Goal: Use online tool/utility

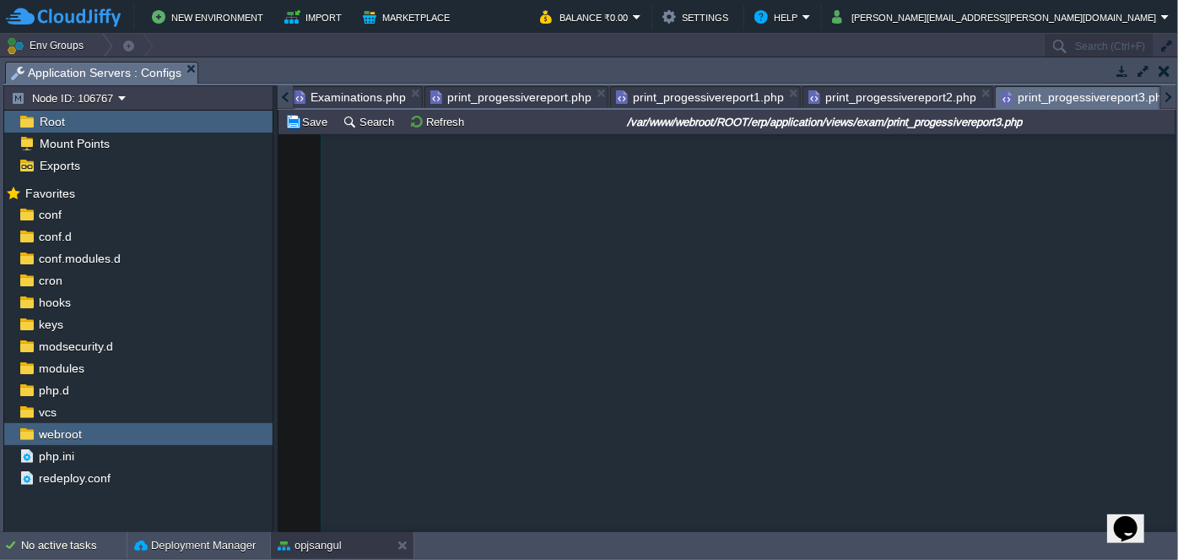
scroll to position [9957, 0]
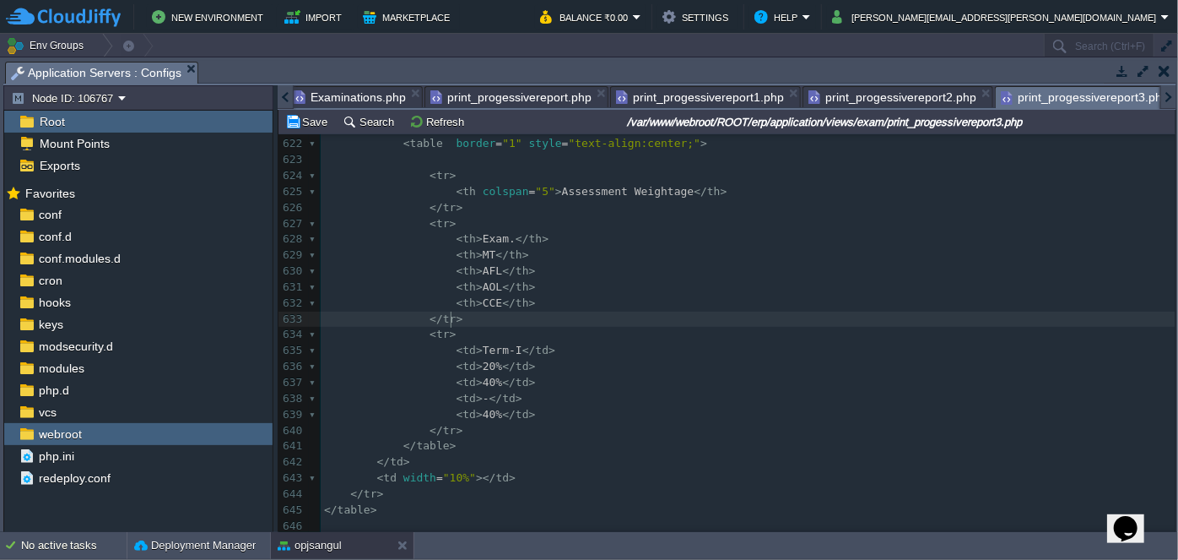
click at [352, 97] on span "Examinations.php" at bounding box center [350, 97] width 112 height 20
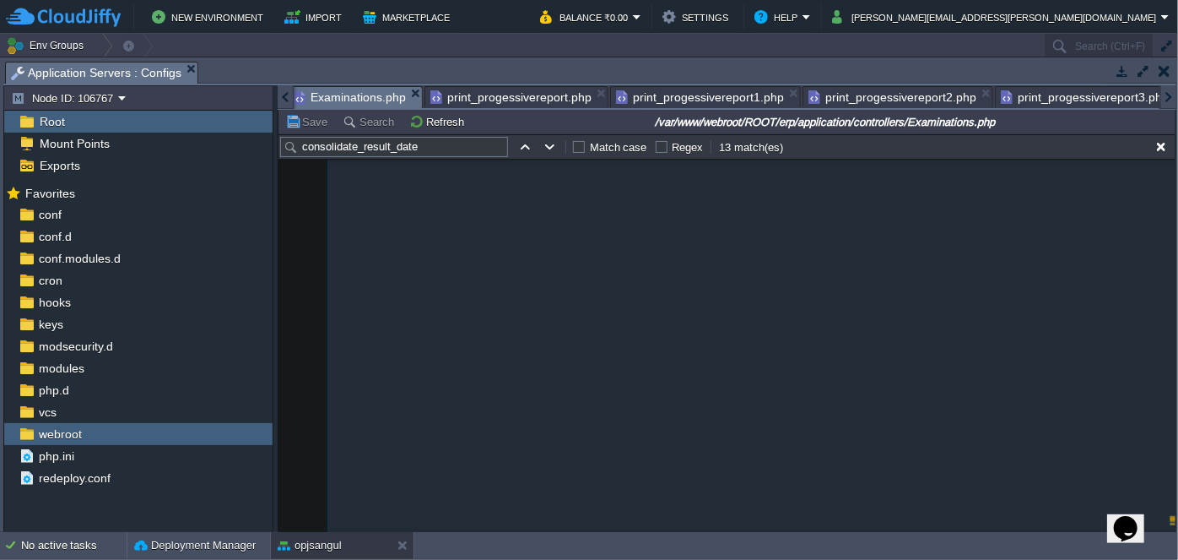
scroll to position [0, 76]
click at [447, 149] on input "consolidate_result_date" at bounding box center [394, 147] width 228 height 20
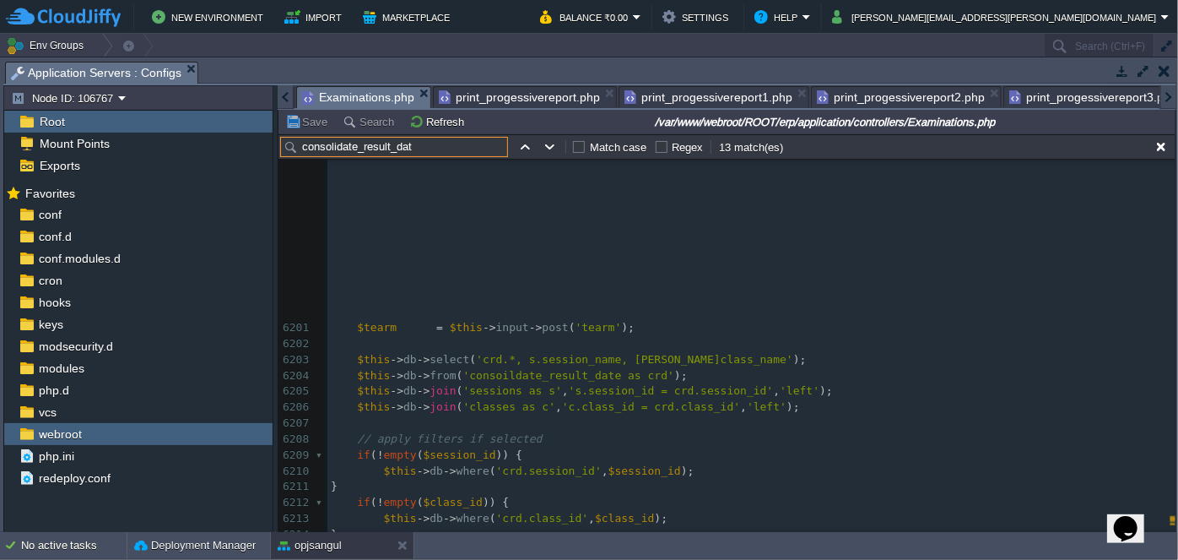
scroll to position [106421, 0]
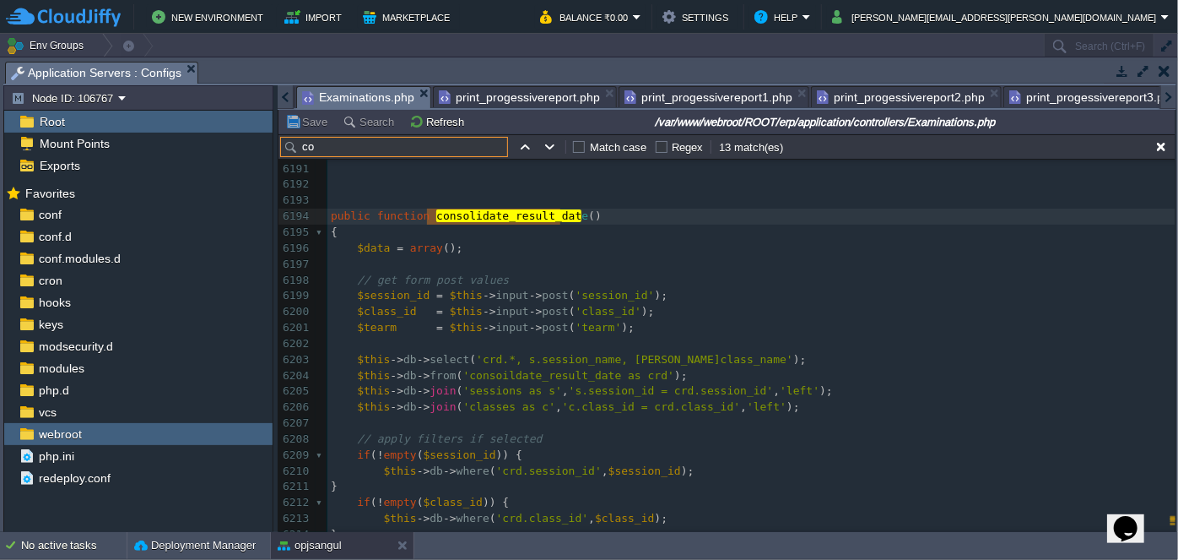
type input "c"
paste input "list_consolidate_mark"
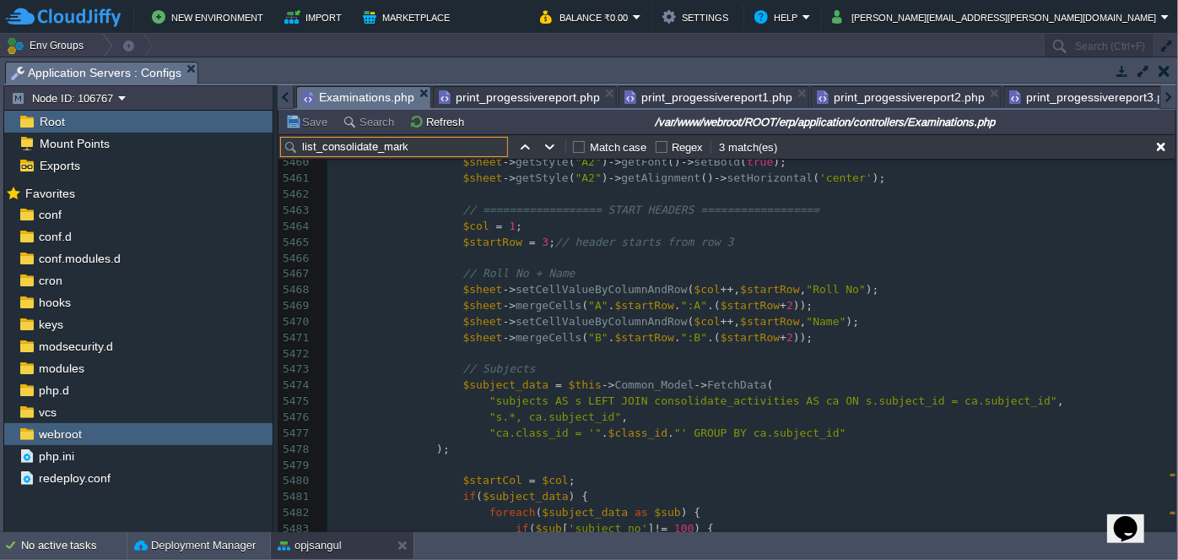
scroll to position [0, 0]
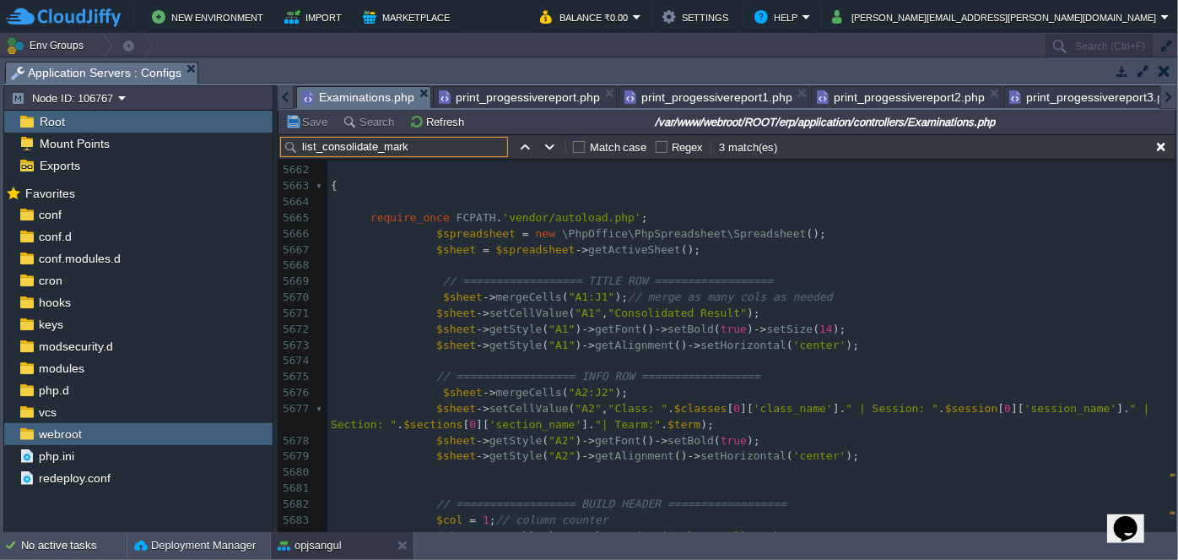
type input "list_consolidate_mark"
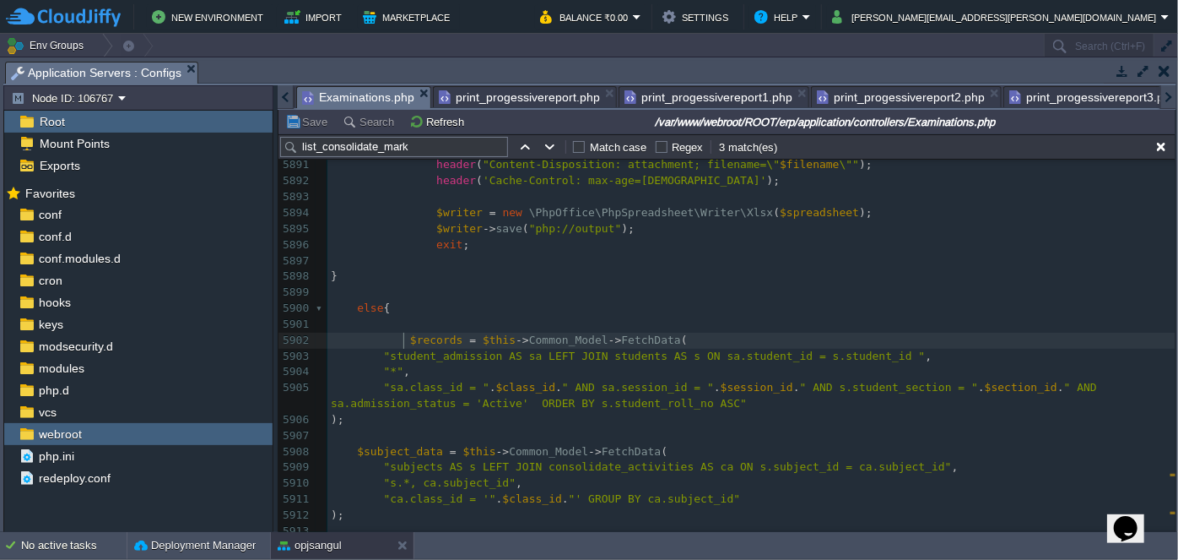
type textarea "$records = $this->Common_Model->FetchData( "student_admission AS sa LEFT JOIN s…"
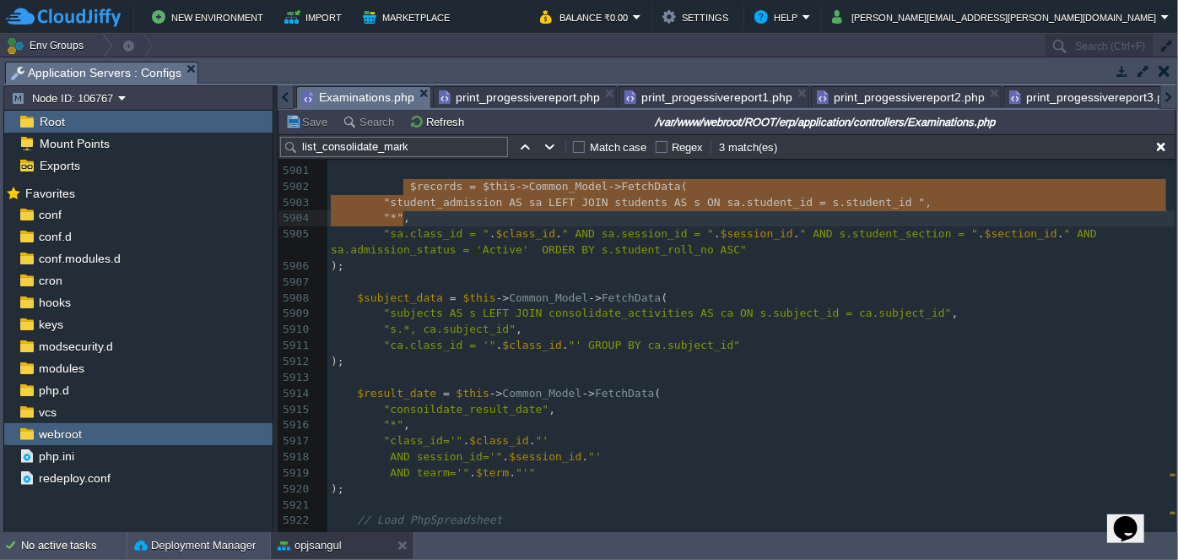
drag, startPoint x: 401, startPoint y: 336, endPoint x: 434, endPoint y: 366, distance: 44.8
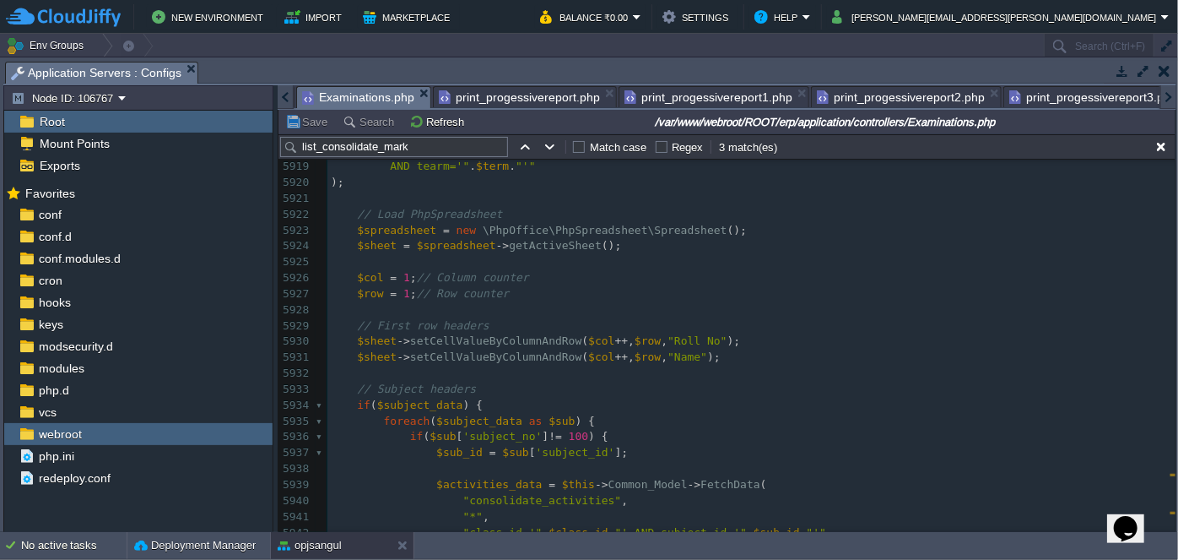
type textarea "-"
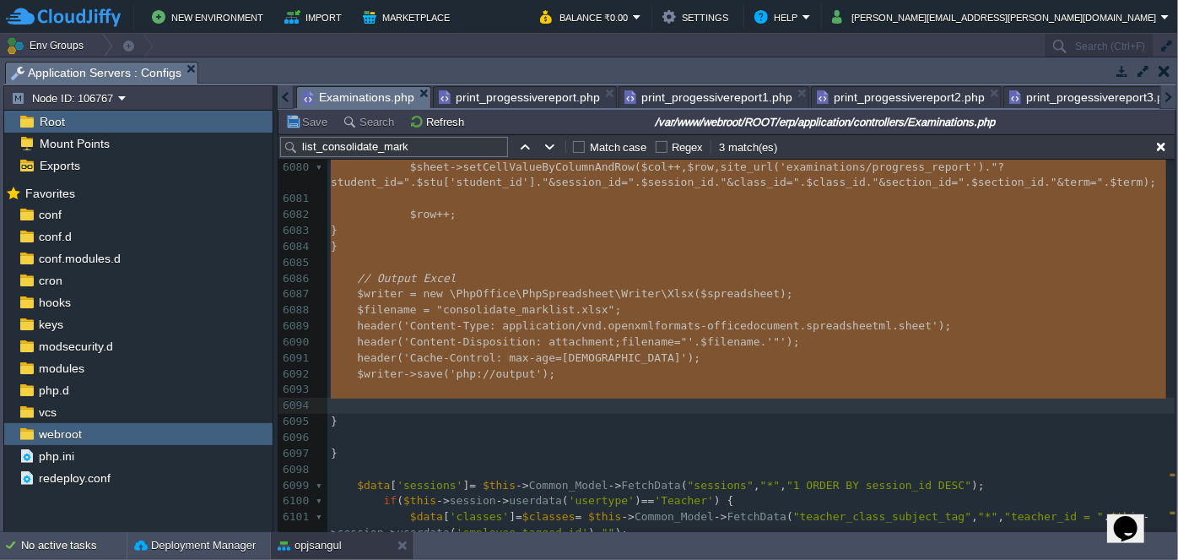
drag, startPoint x: 400, startPoint y: 336, endPoint x: 550, endPoint y: 409, distance: 166.9
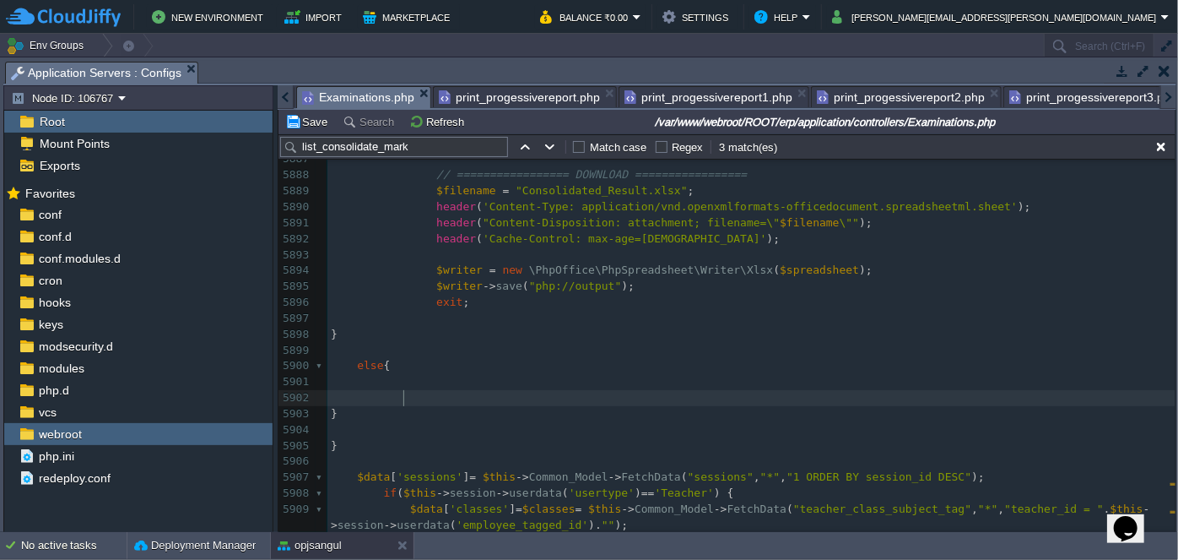
click at [400, 394] on span at bounding box center [370, 397] width 79 height 13
click at [398, 377] on pre "​" at bounding box center [752, 382] width 848 height 16
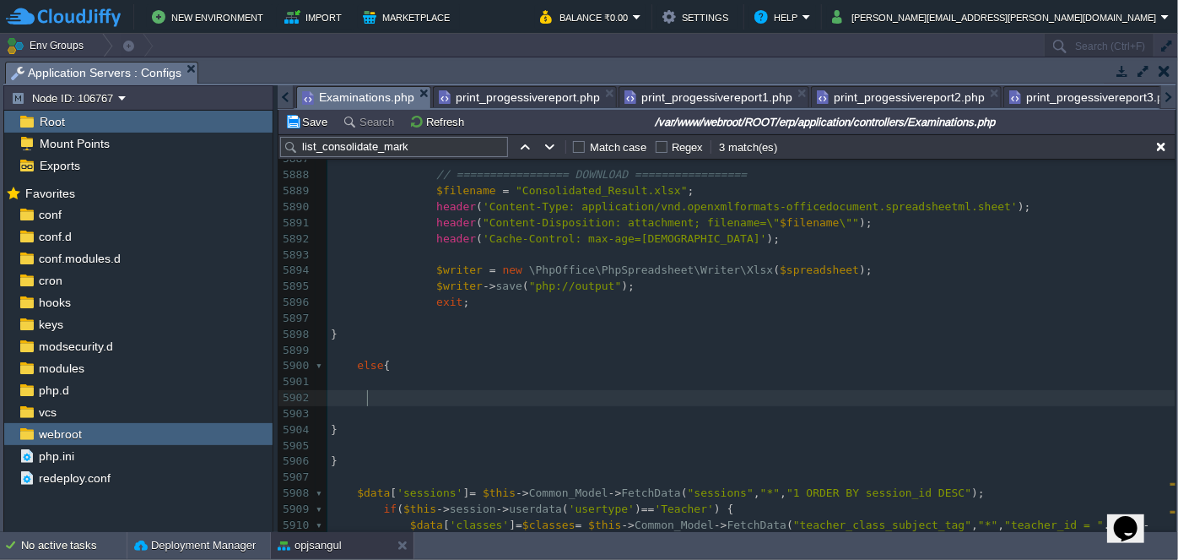
scroll to position [105886, 0]
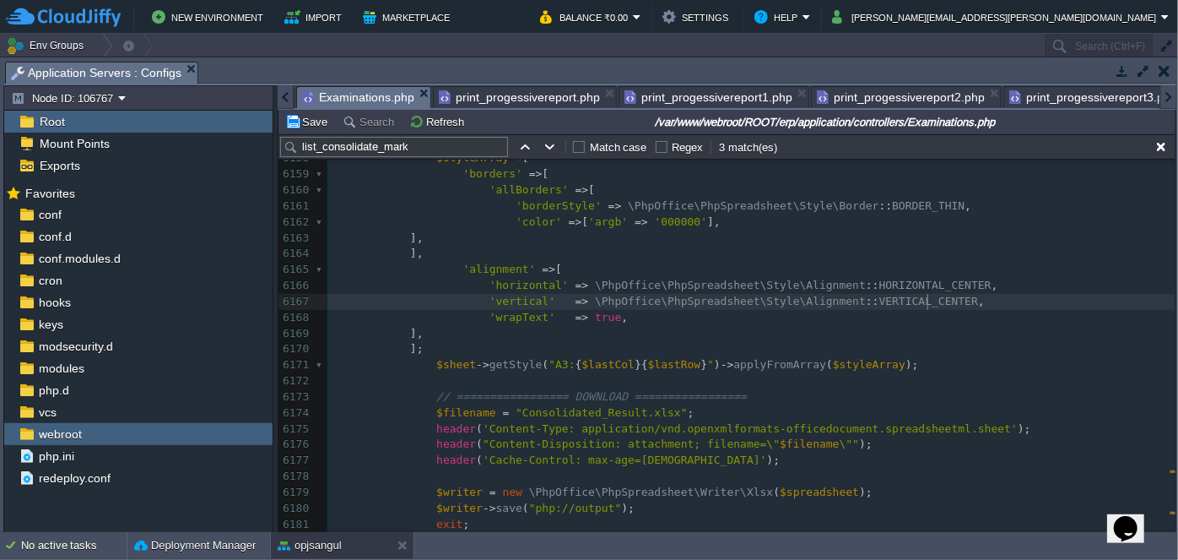
click at [1000, 303] on pre "'vertical' => \PhpOffice\PhpSpreadsheet\Style\Alignment :: VERTICAL_CENTER ," at bounding box center [752, 302] width 848 height 16
